Goal: Find specific page/section: Find specific page/section

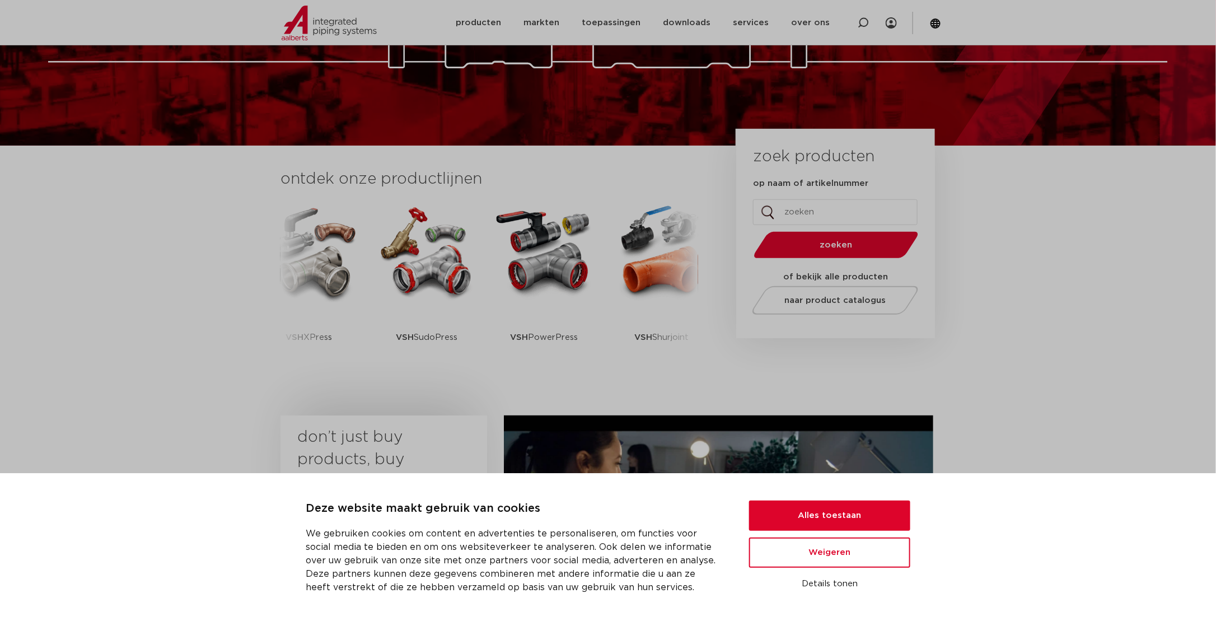
click at [804, 218] on input "op naam of artikelnummer" at bounding box center [835, 212] width 165 height 26
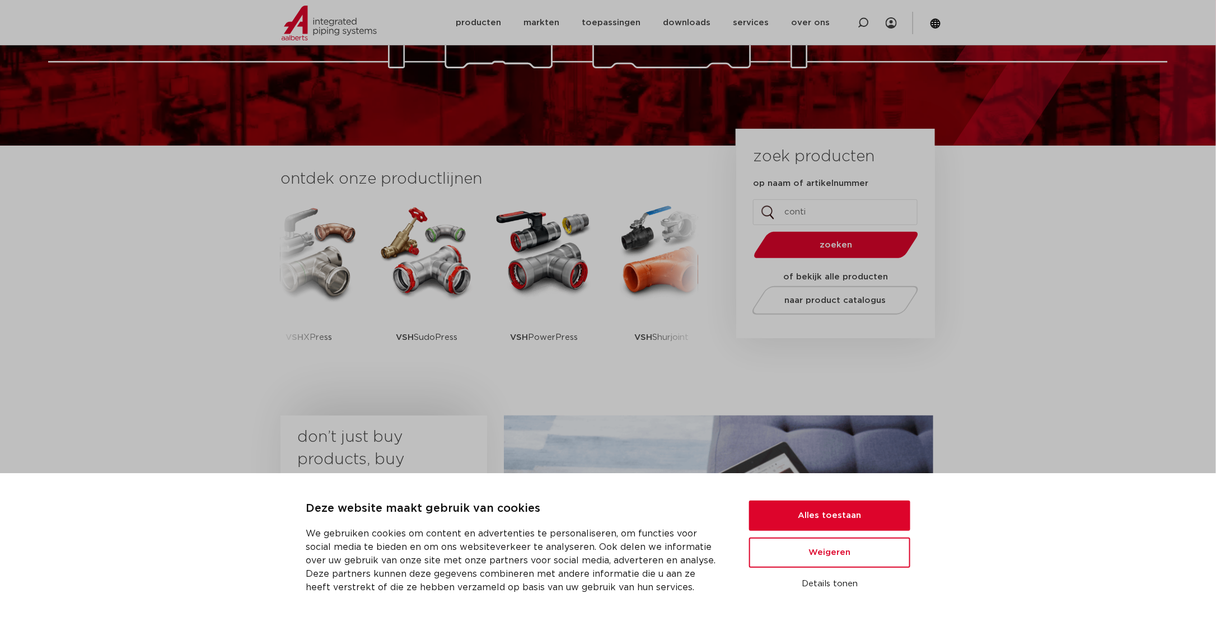
type input "conti"
click at [750, 231] on button "zoeken" at bounding box center [837, 245] width 174 height 29
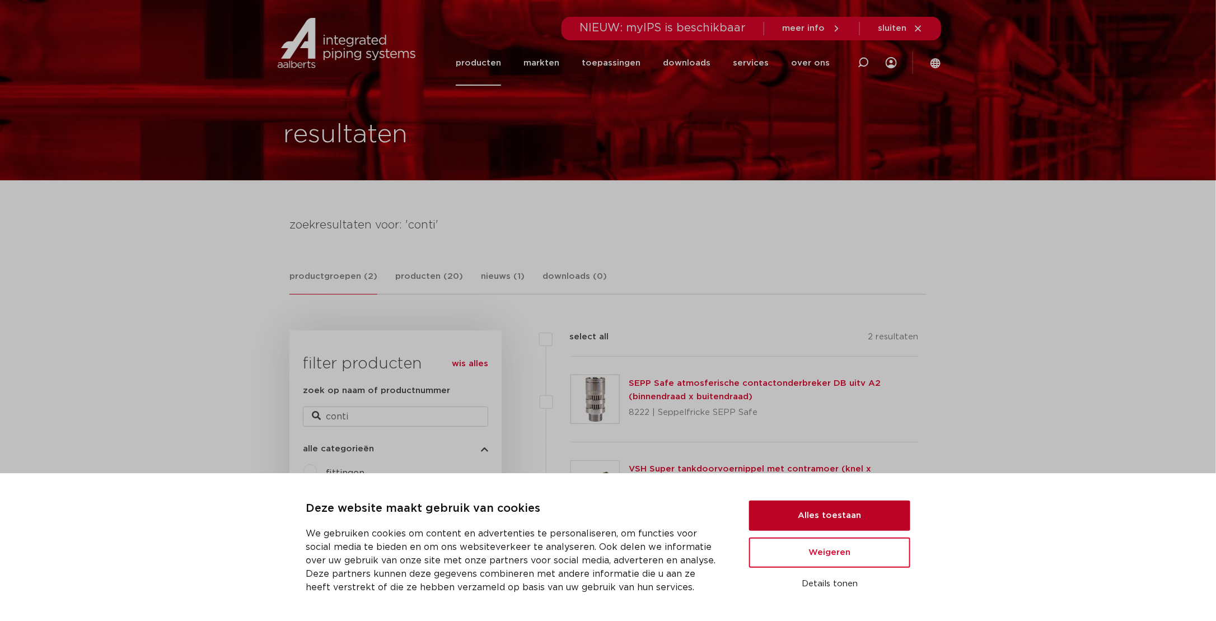
click at [836, 514] on button "Alles toestaan" at bounding box center [829, 515] width 161 height 30
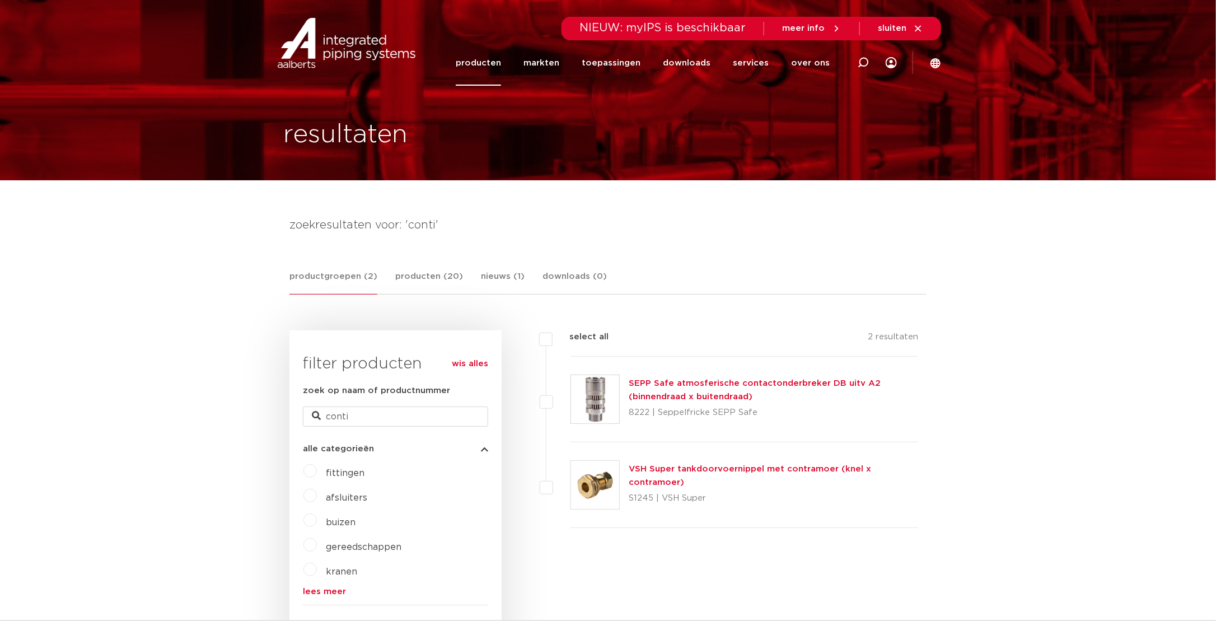
click at [488, 60] on link "producten" at bounding box center [478, 62] width 45 height 45
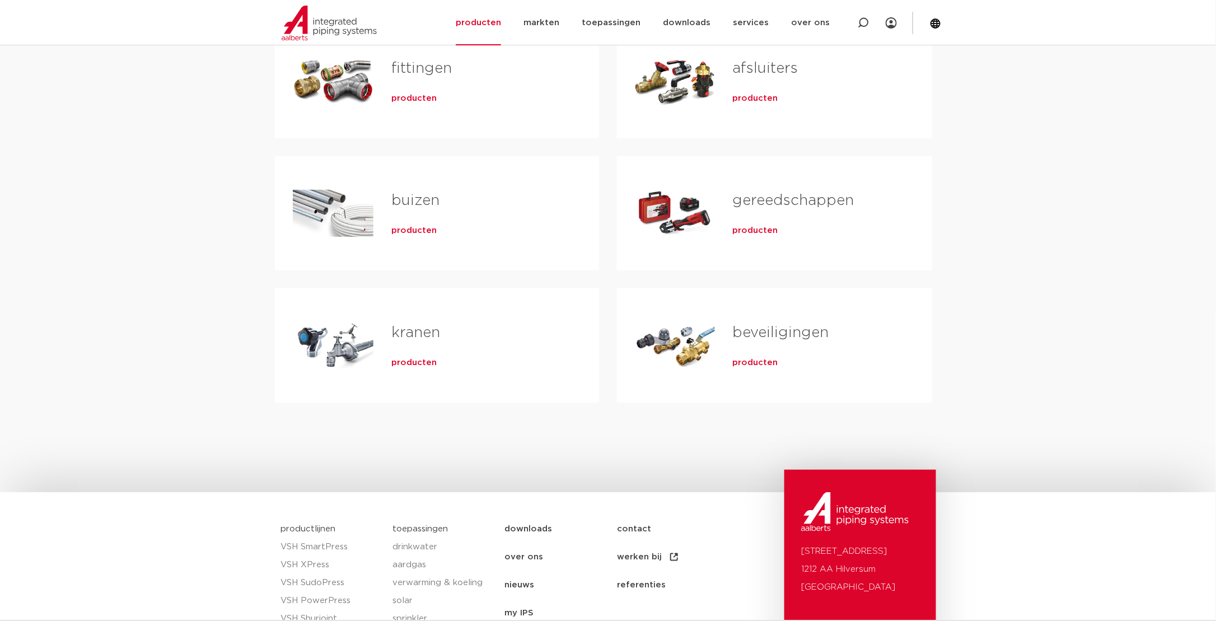
scroll to position [280, 0]
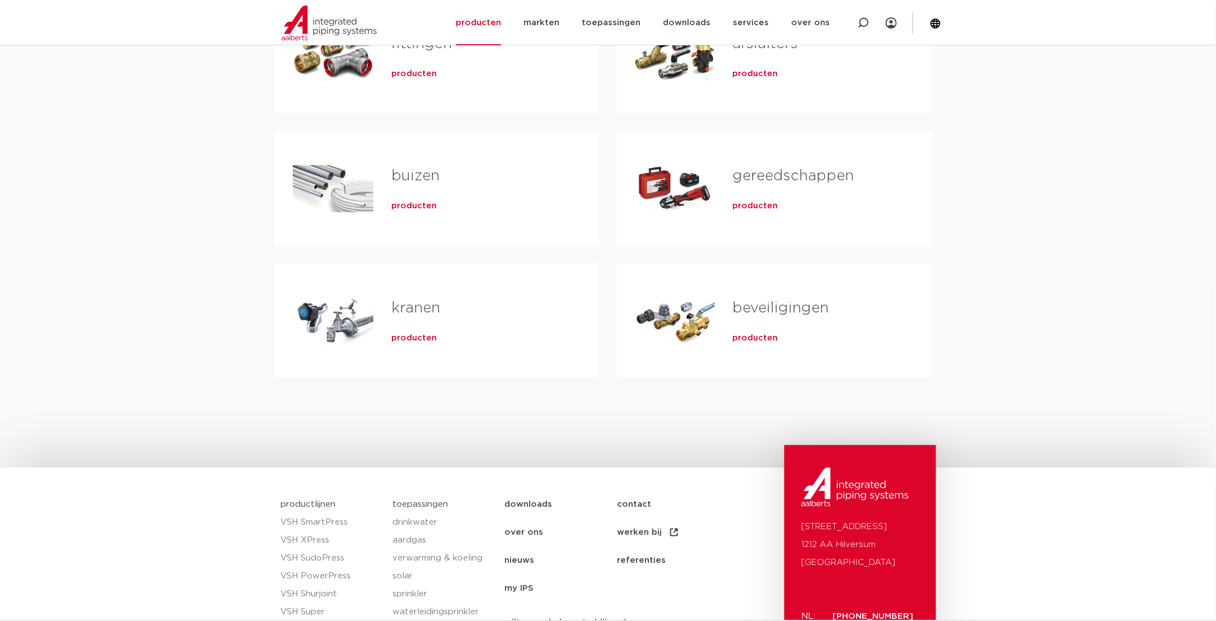
click at [735, 304] on link "beveiligingen" at bounding box center [781, 308] width 96 height 15
